Goal: Information Seeking & Learning: Learn about a topic

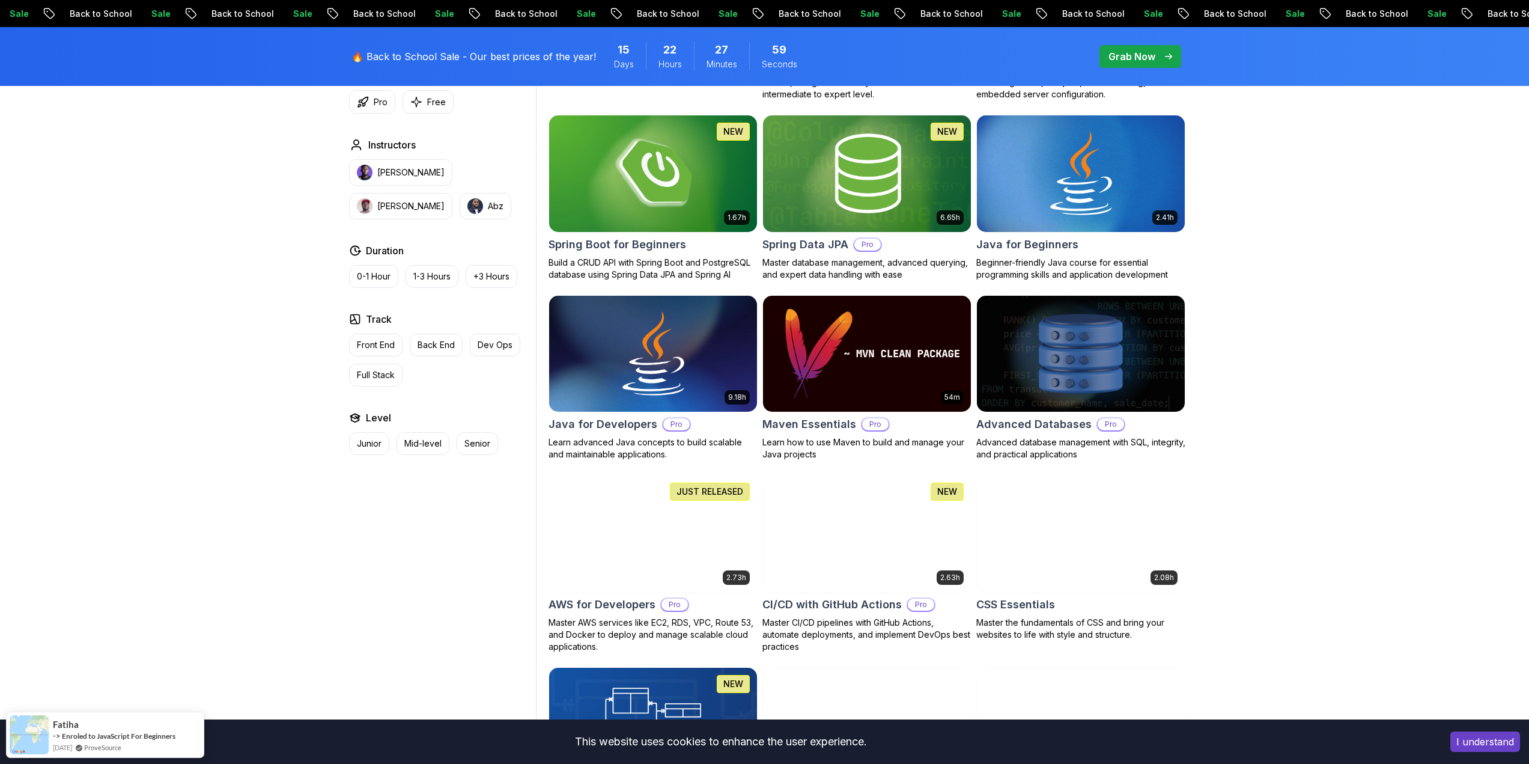
scroll to position [781, 0]
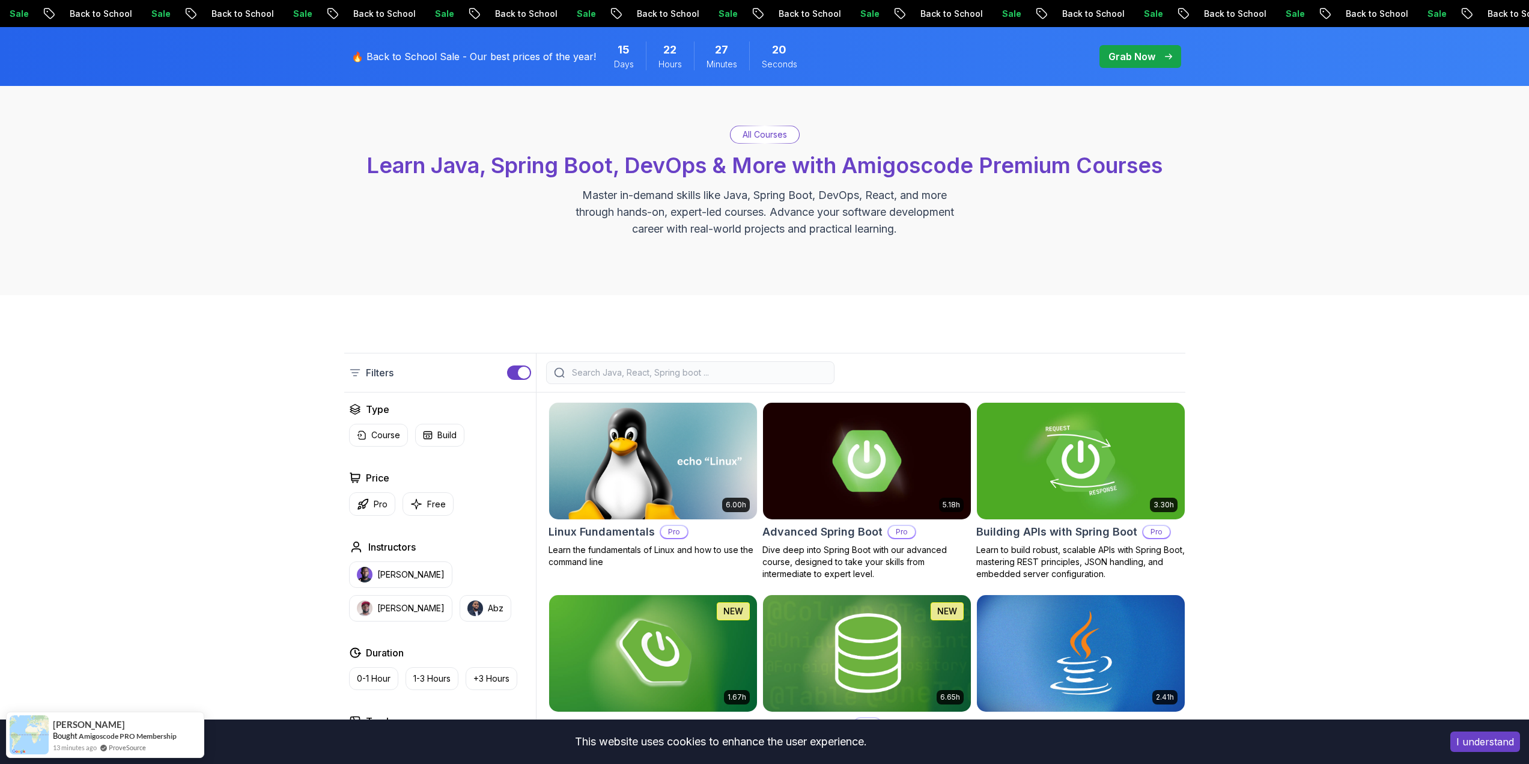
scroll to position [60, 0]
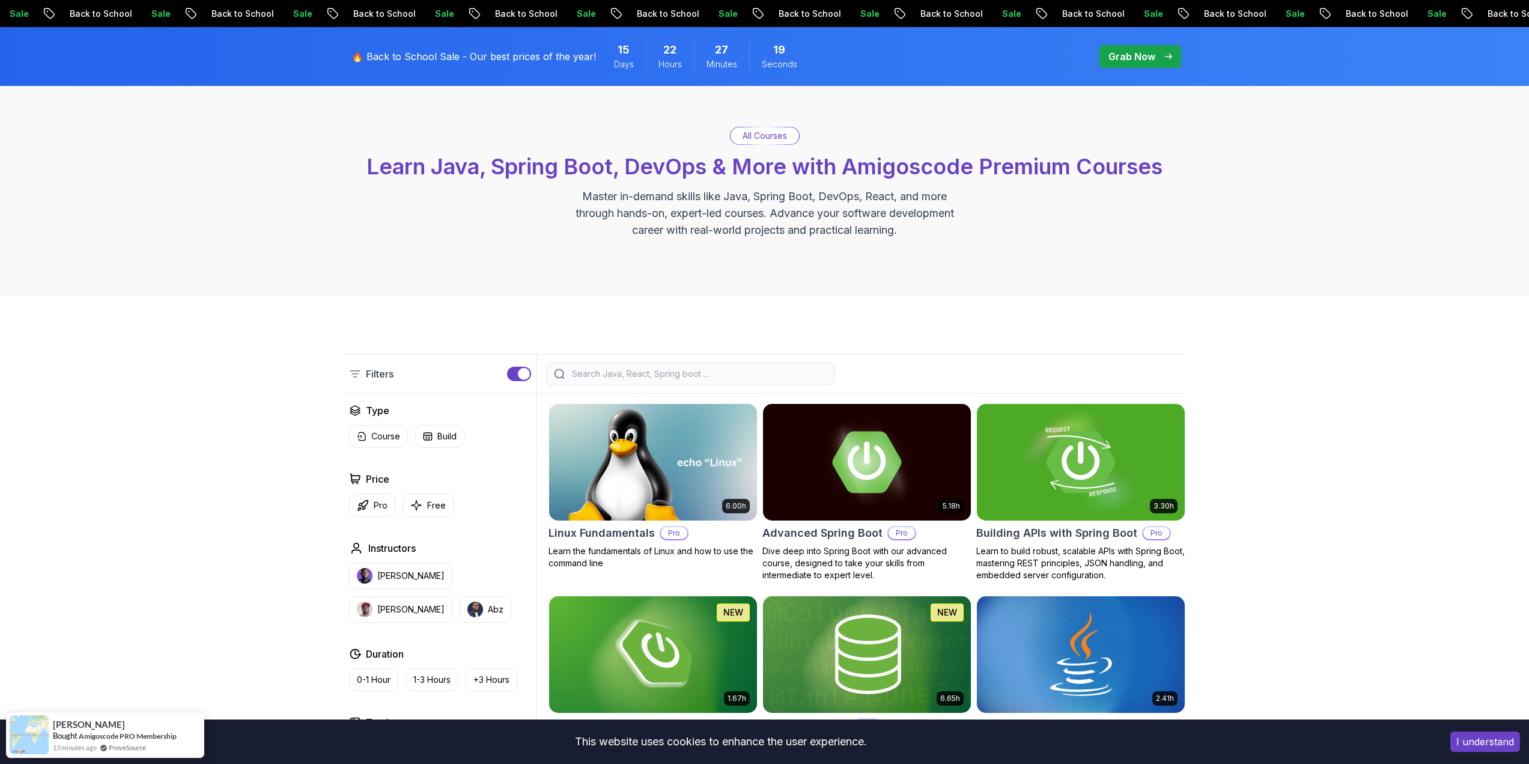
click at [600, 381] on div at bounding box center [690, 373] width 288 height 23
click at [599, 379] on input "search" at bounding box center [698, 374] width 257 height 12
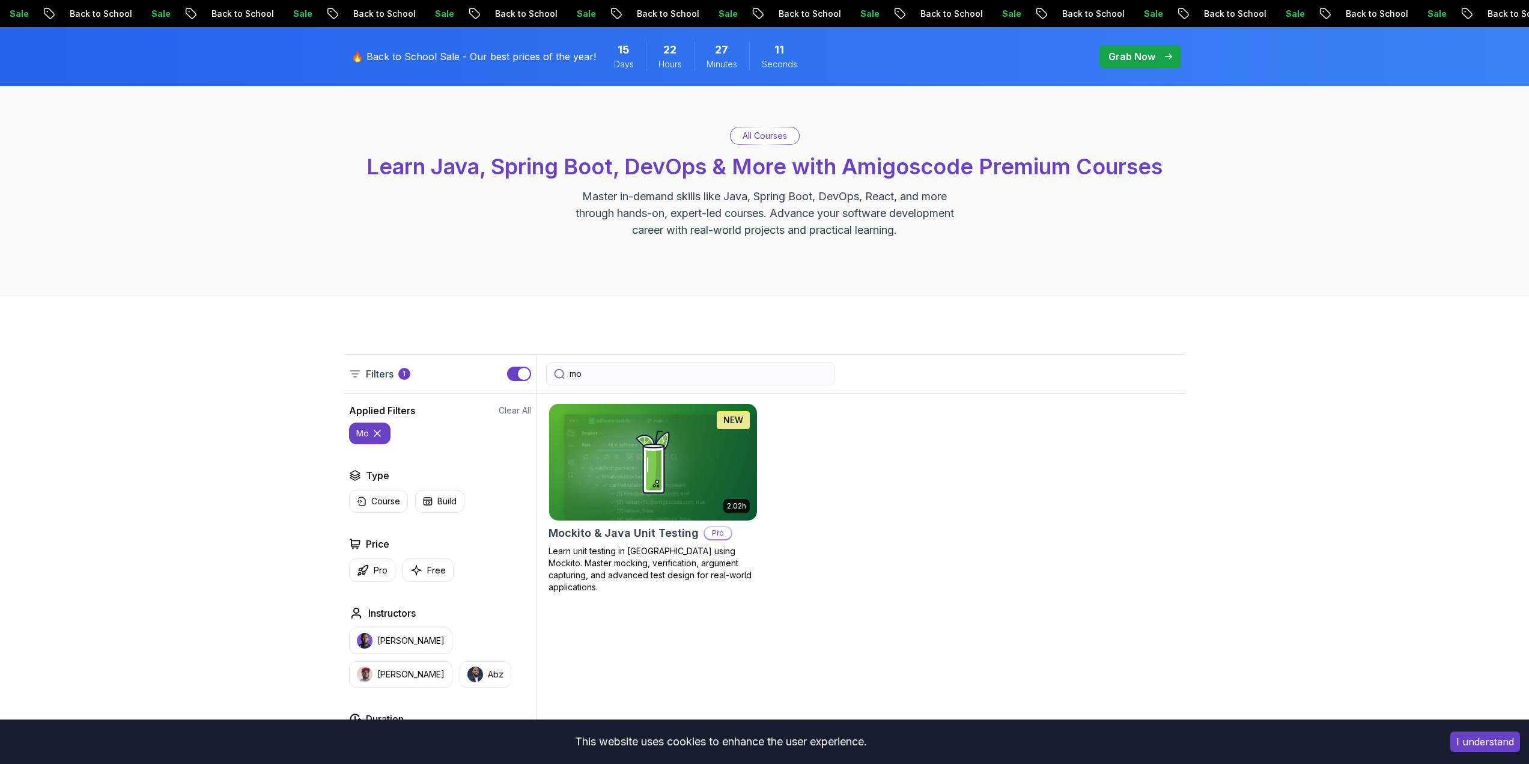
type input "m"
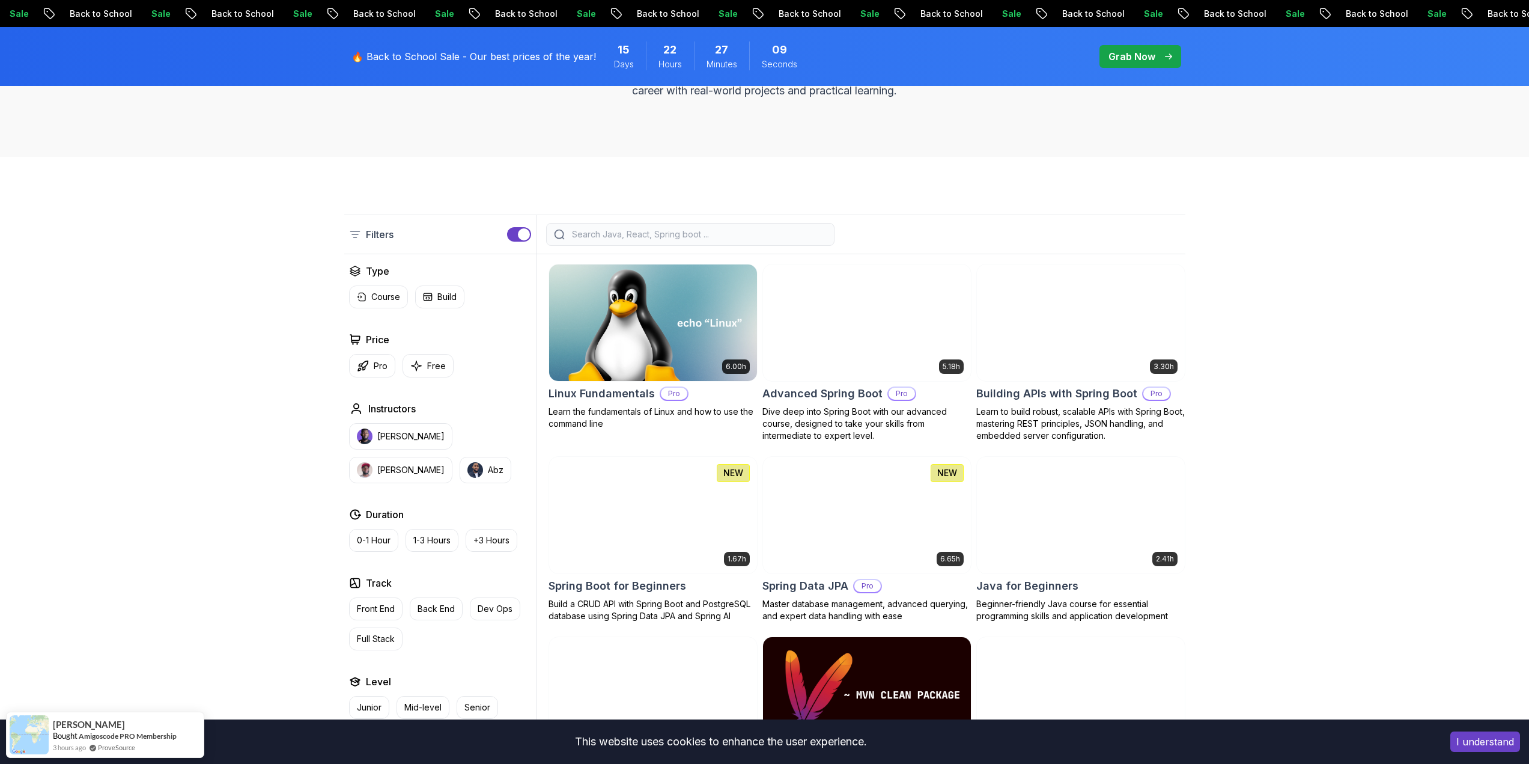
scroll to position [240, 0]
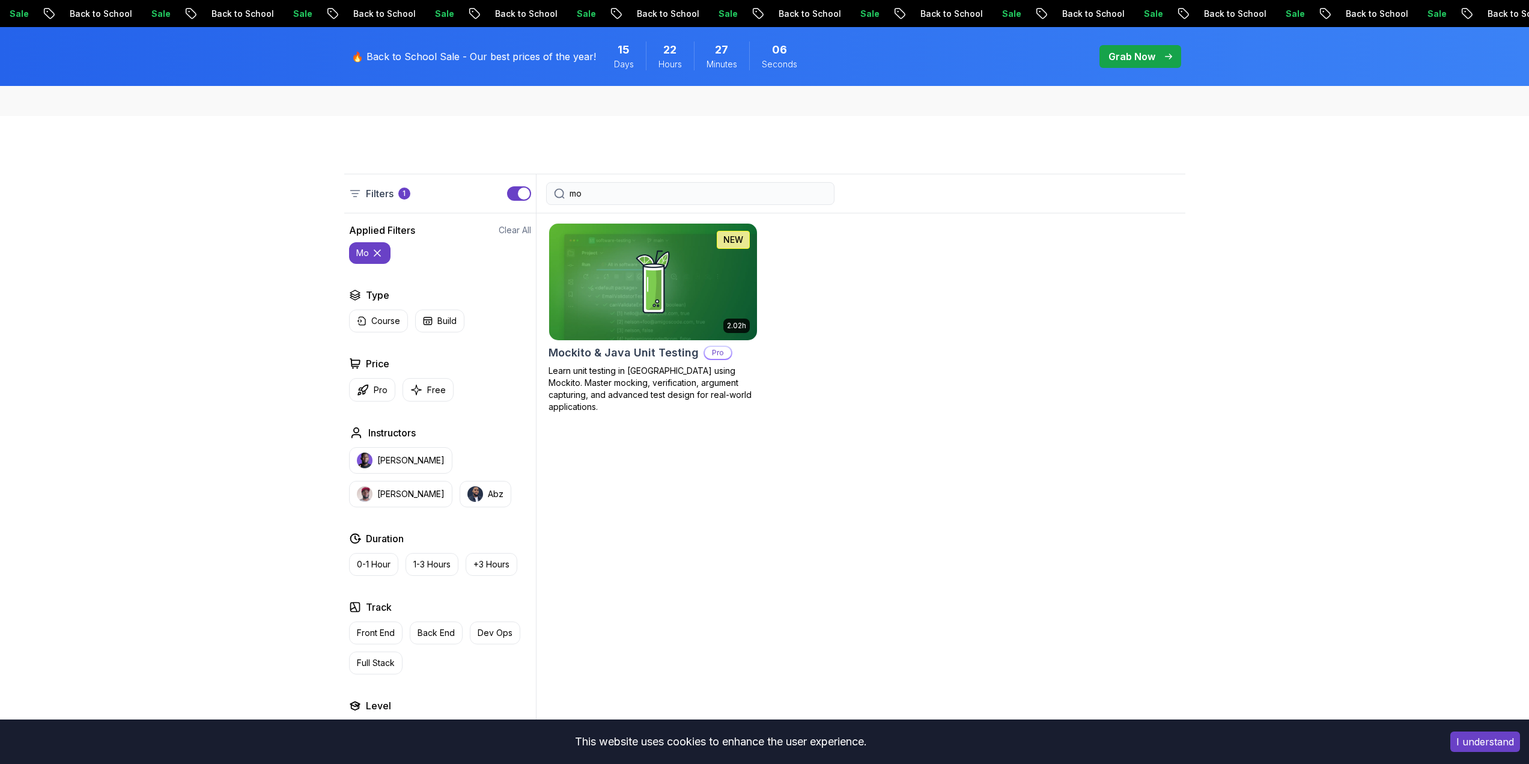
type input "m"
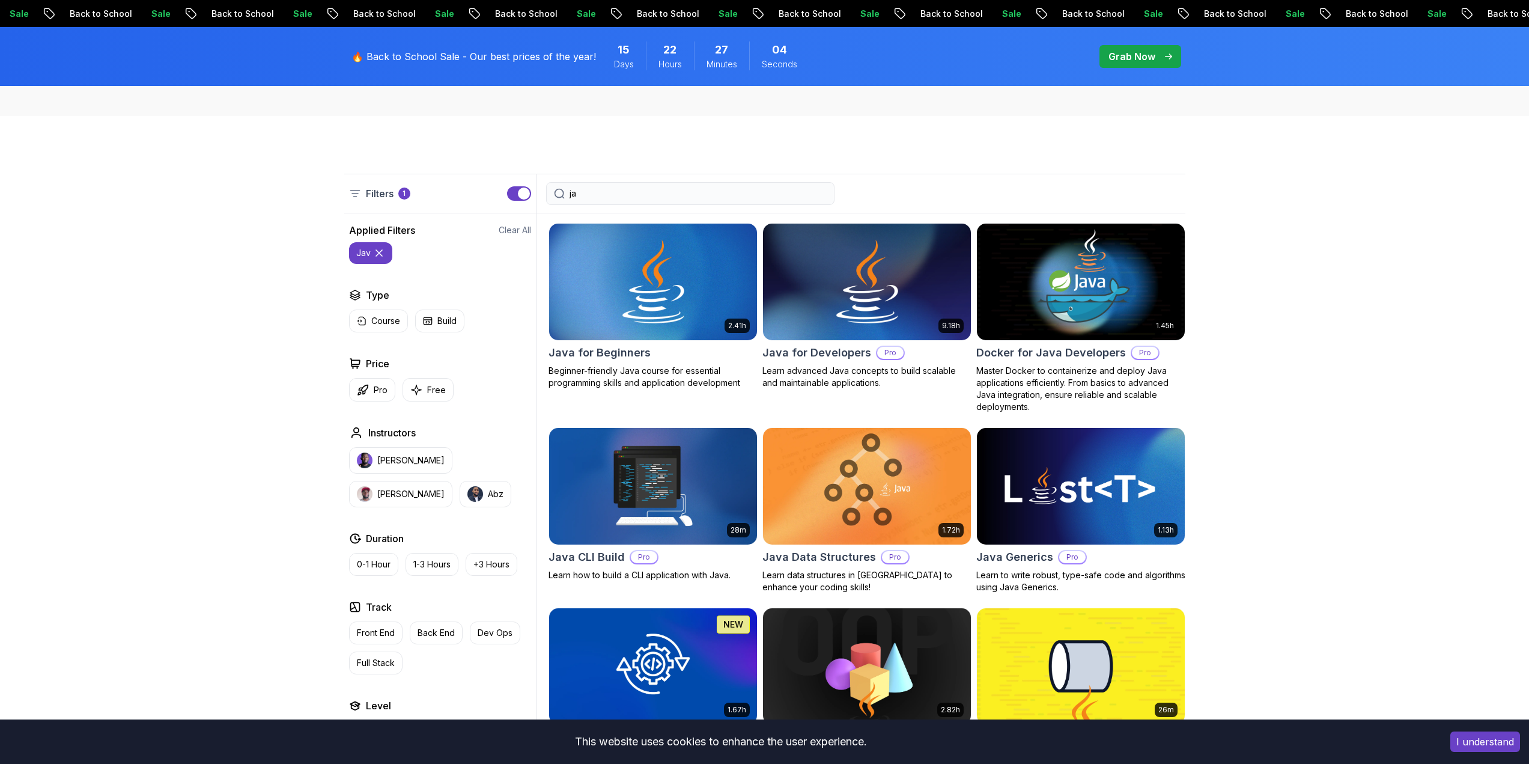
type input "j"
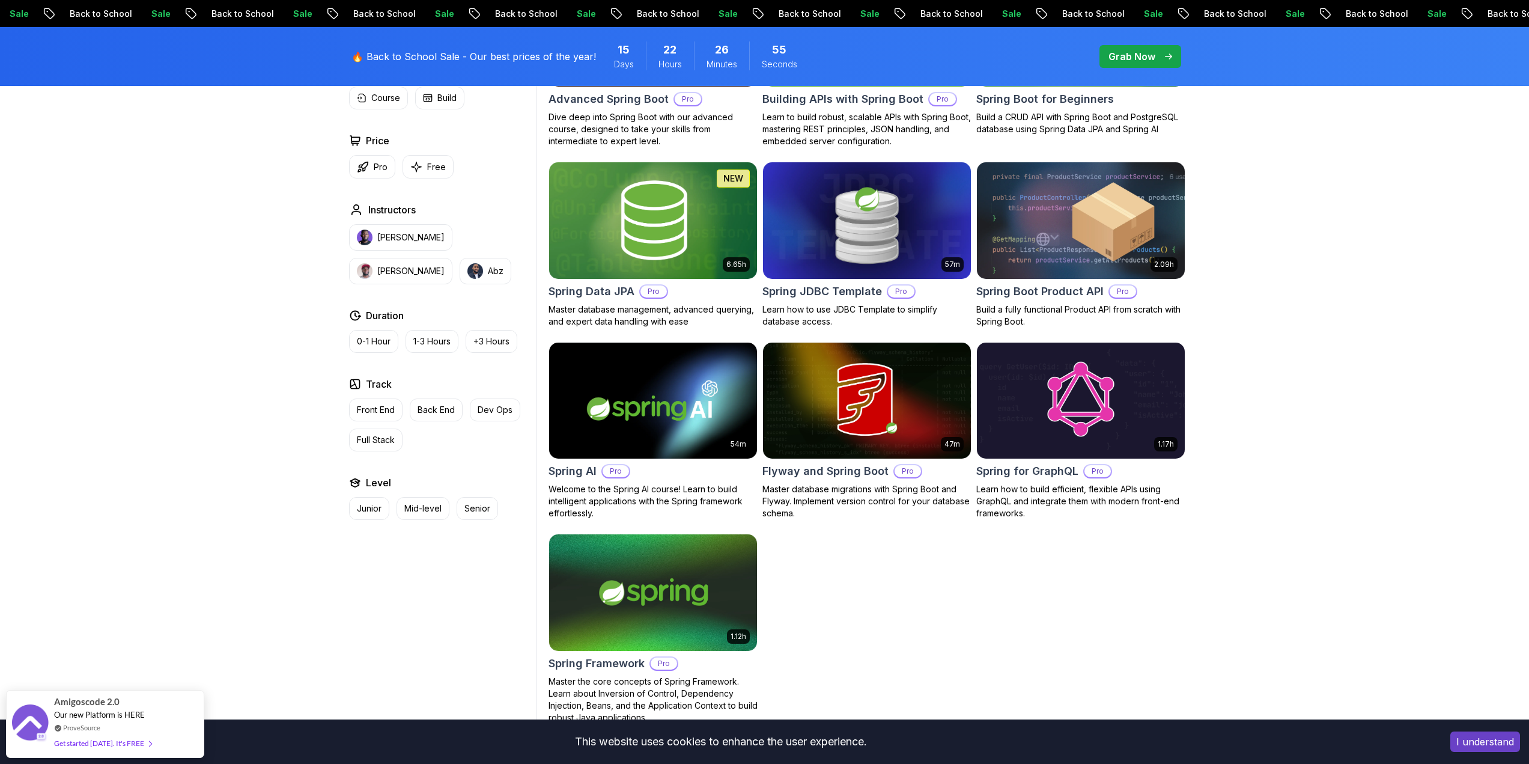
scroll to position [541, 0]
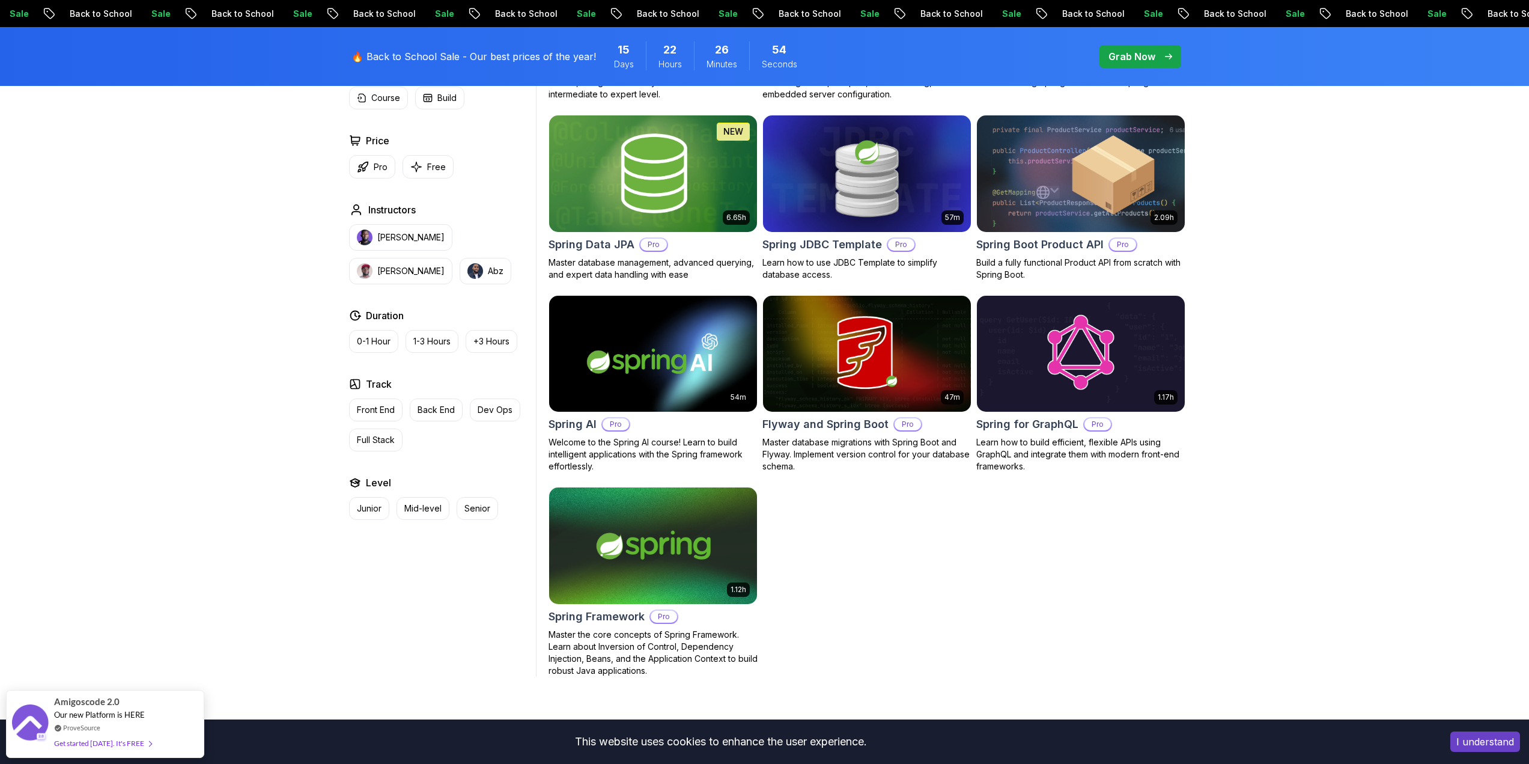
type input "spring"
click at [627, 563] on img at bounding box center [653, 545] width 218 height 122
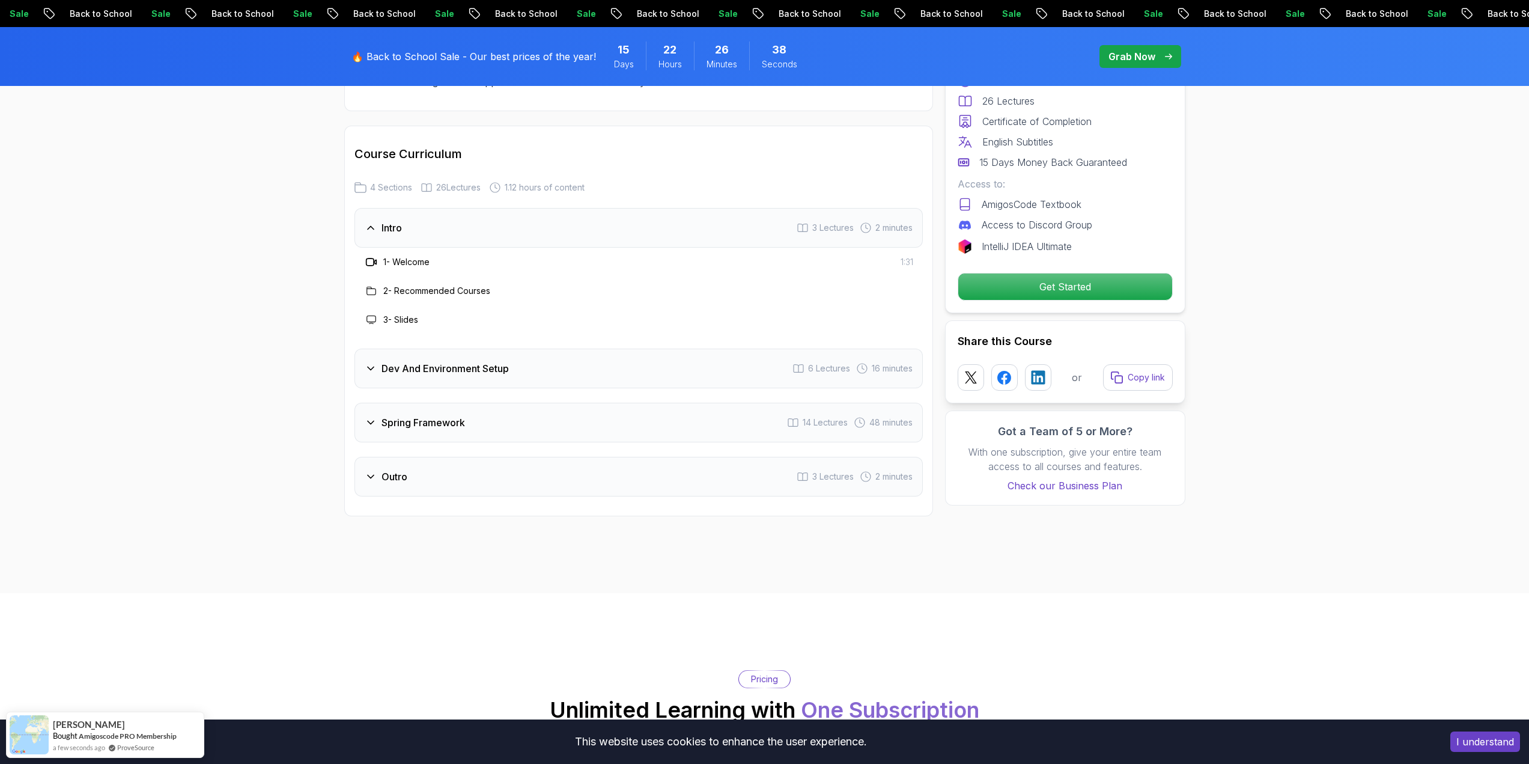
scroll to position [1502, 0]
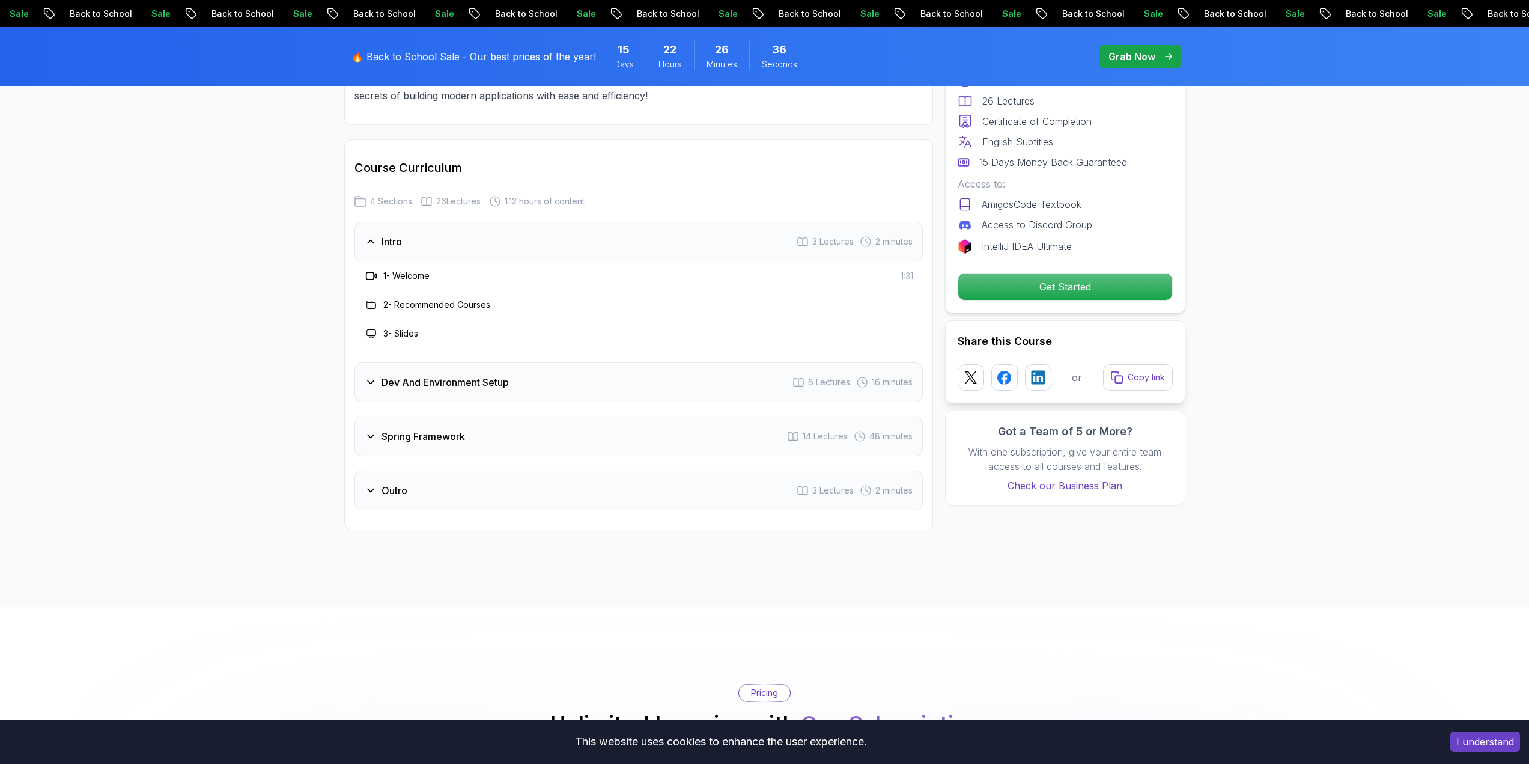
click at [402, 234] on h3 "Intro" at bounding box center [392, 241] width 20 height 14
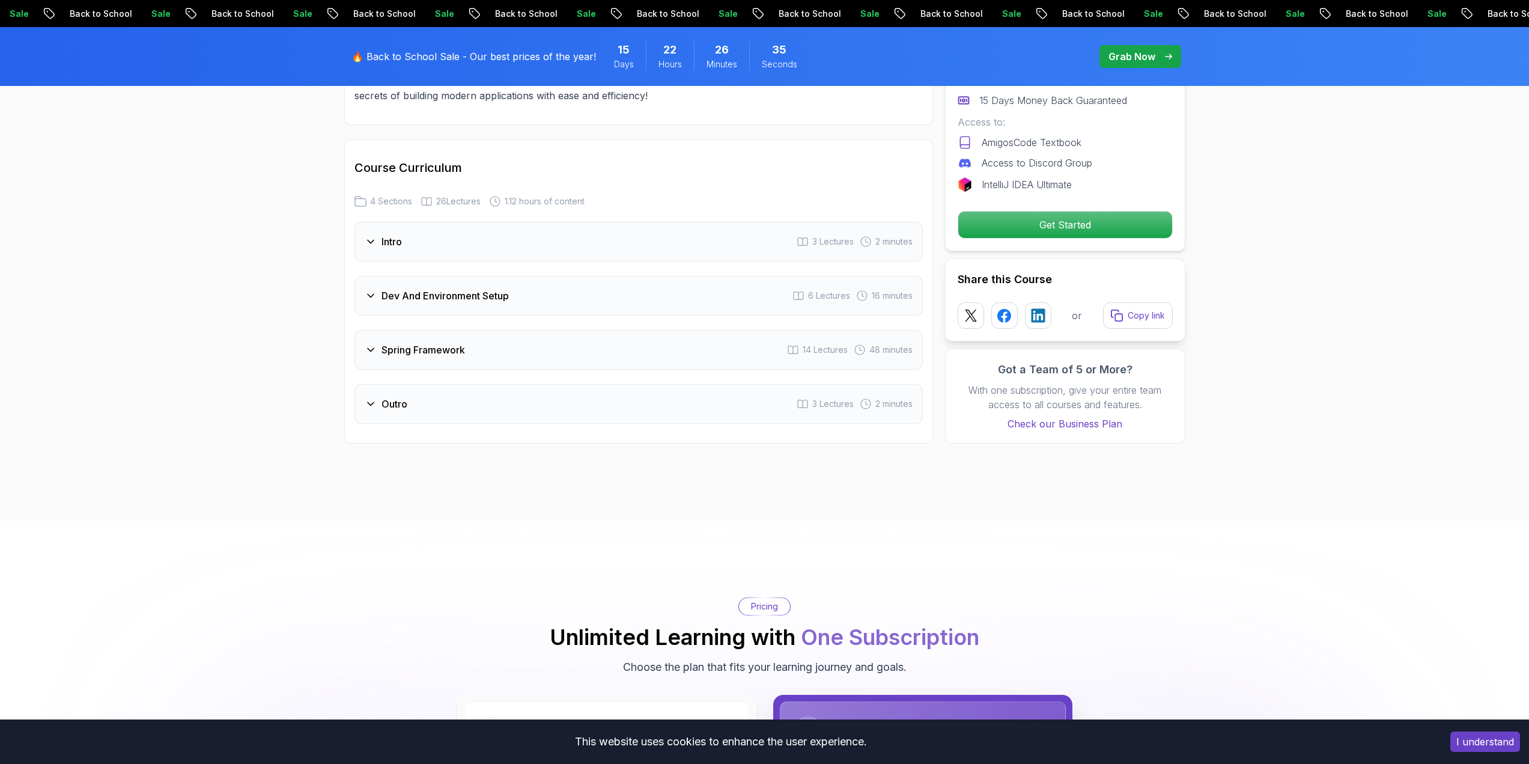
click at [402, 234] on h3 "Intro" at bounding box center [392, 241] width 20 height 14
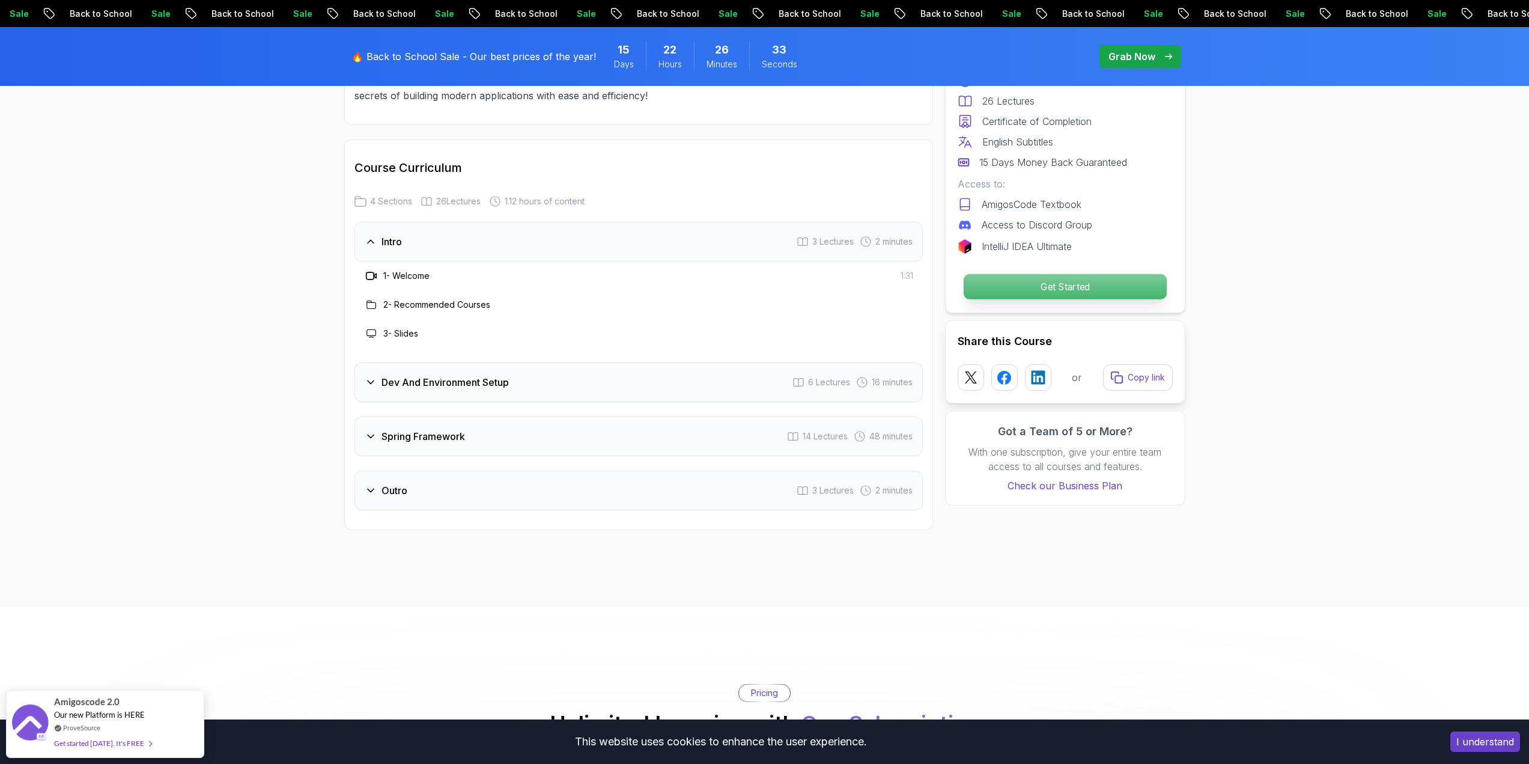
click at [1087, 287] on p "Get Started" at bounding box center [1064, 286] width 203 height 25
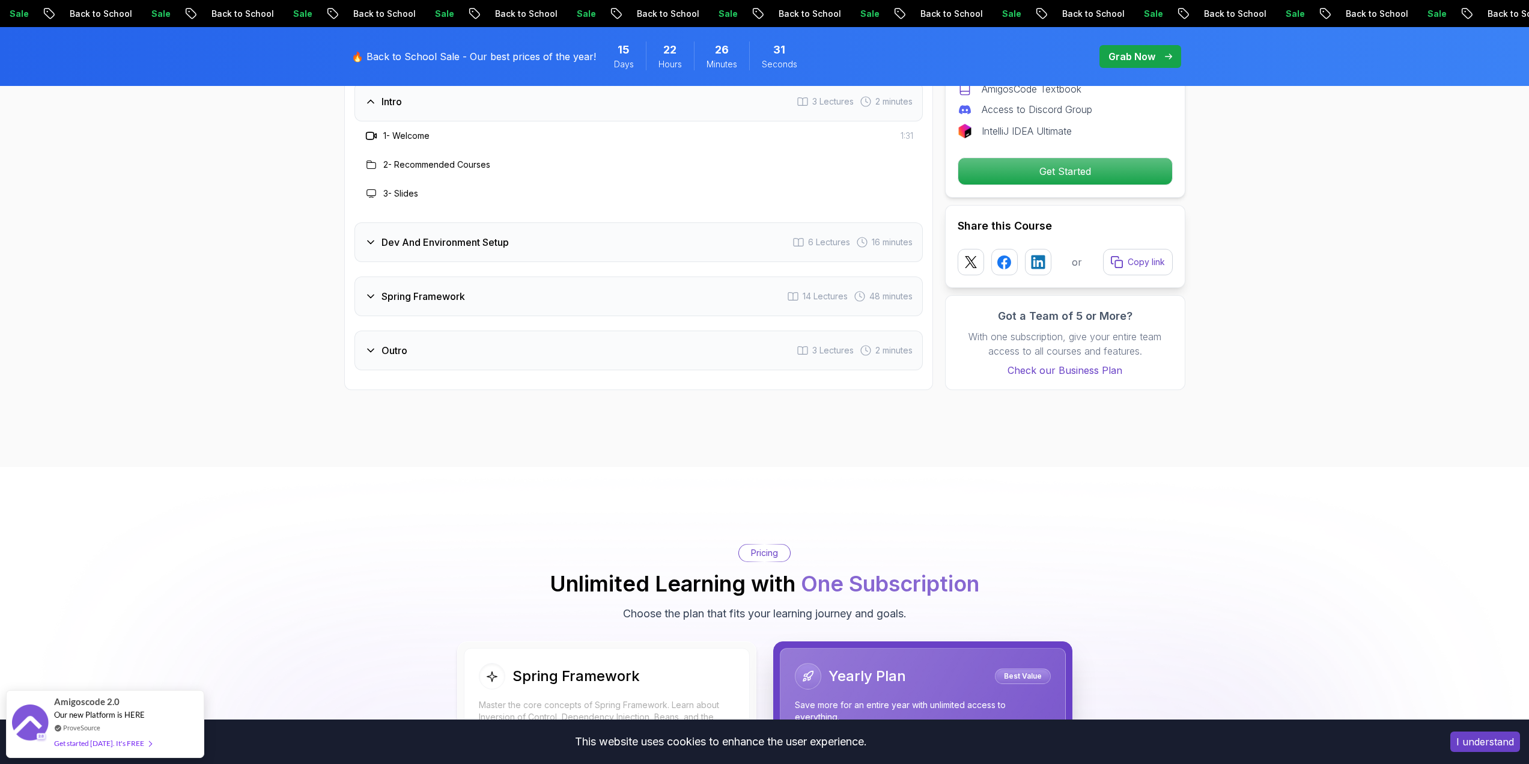
scroll to position [1552, 0]
